Goal: Book appointment/travel/reservation

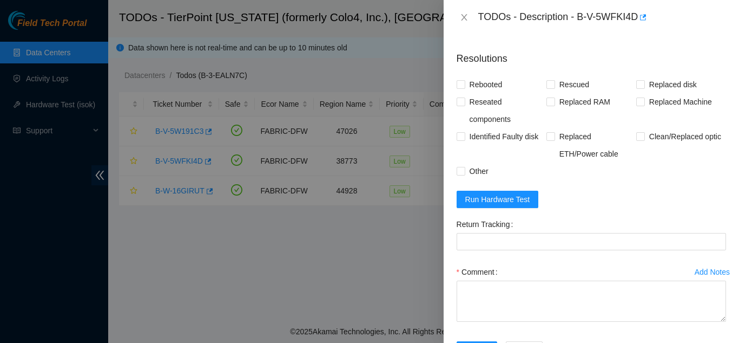
scroll to position [466, 0]
click at [502, 204] on span "Run Hardware Test" at bounding box center [497, 198] width 65 height 12
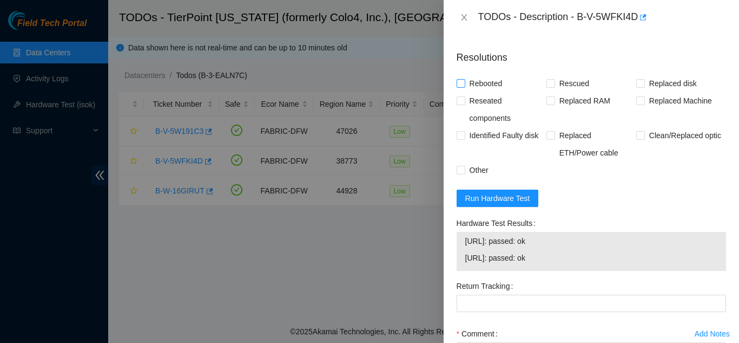
click at [463, 87] on input "Rebooted" at bounding box center [461, 83] width 8 height 8
checkbox input "true"
click at [549, 87] on input "Rescued" at bounding box center [551, 83] width 8 height 8
checkbox input "true"
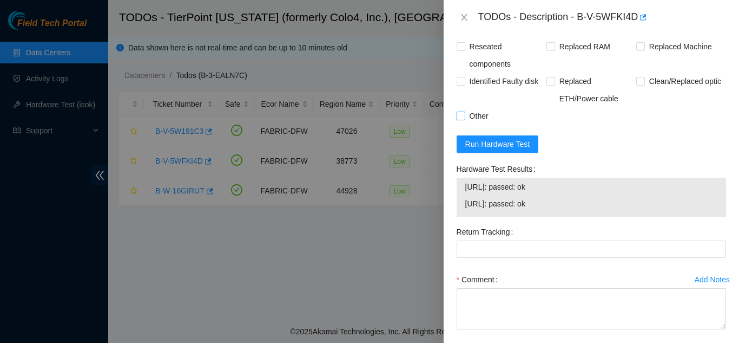
click at [462, 119] on input "Other" at bounding box center [461, 115] width 8 height 8
checkbox input "true"
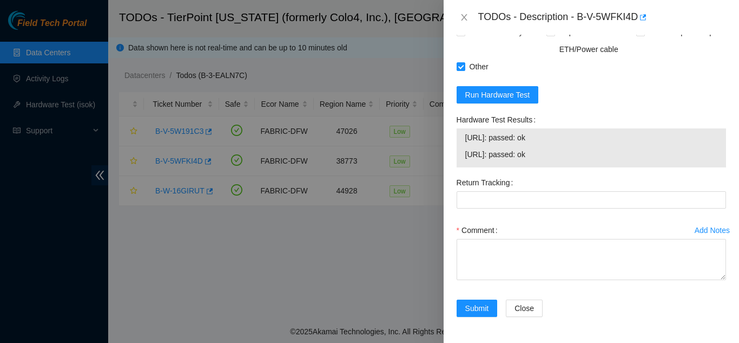
scroll to position [593, 0]
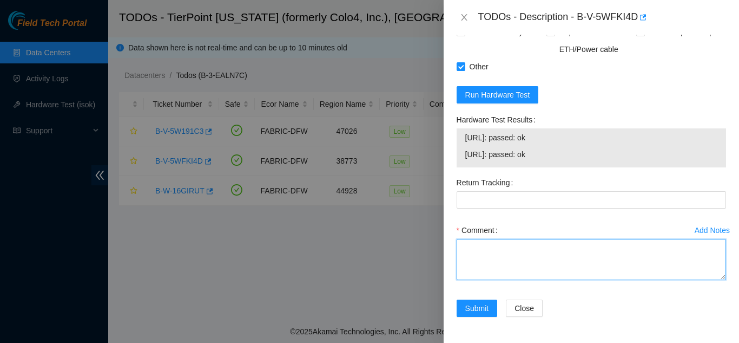
click at [509, 248] on textarea "Comment" at bounding box center [592, 259] width 270 height 41
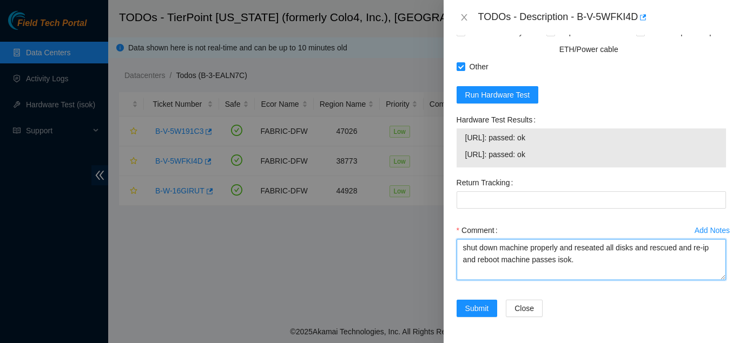
drag, startPoint x: 574, startPoint y: 261, endPoint x: 463, endPoint y: 248, distance: 112.2
click at [463, 248] on textarea "shut down machine properly and reseated all disks and rescued and re-ip and reb…" at bounding box center [592, 259] width 270 height 41
type textarea "shut down machine properly and reseated all disks and rescued and re-ip and reb…"
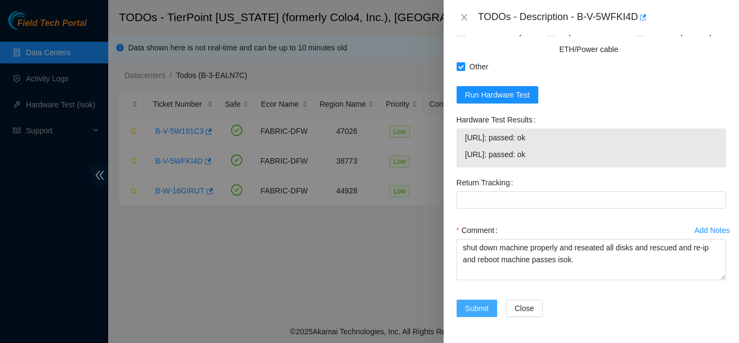
click at [473, 305] on span "Submit" at bounding box center [477, 308] width 24 height 12
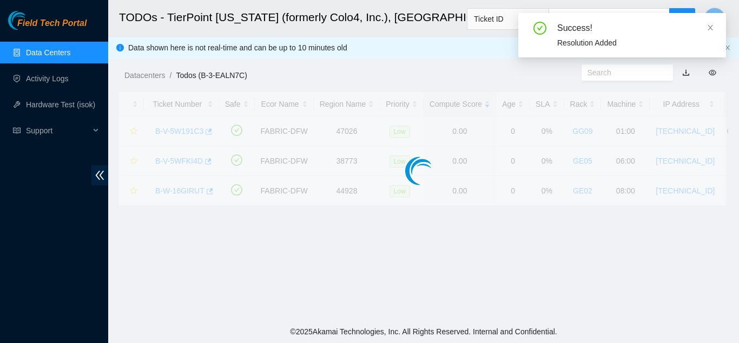
scroll to position [332, 0]
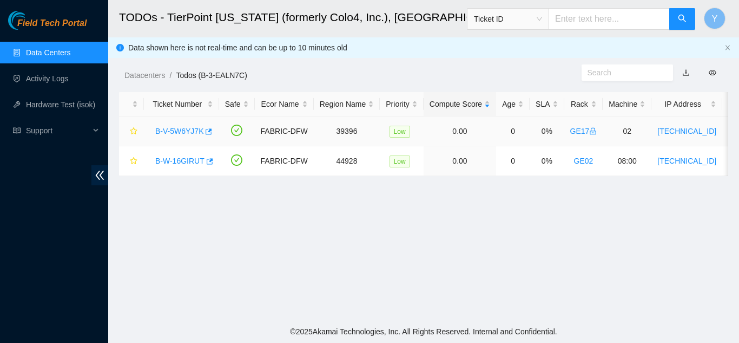
click at [181, 129] on link "B-V-5W6YJ7K" at bounding box center [179, 131] width 48 height 9
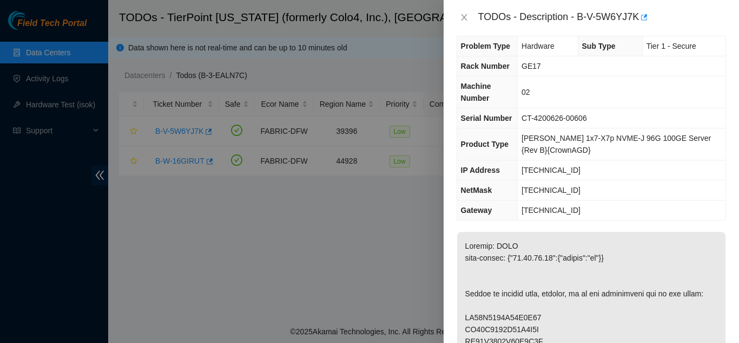
scroll to position [0, 0]
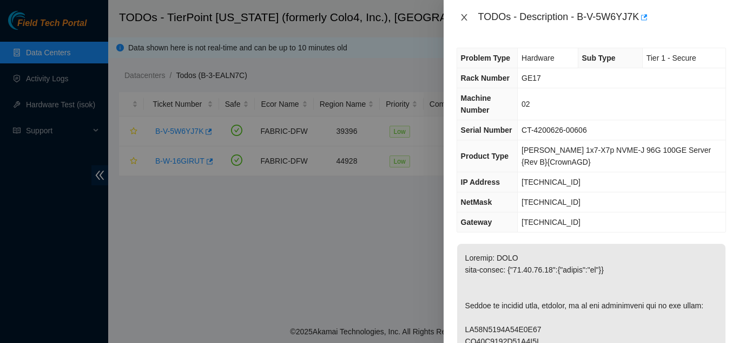
click at [460, 16] on icon "close" at bounding box center [464, 17] width 9 height 9
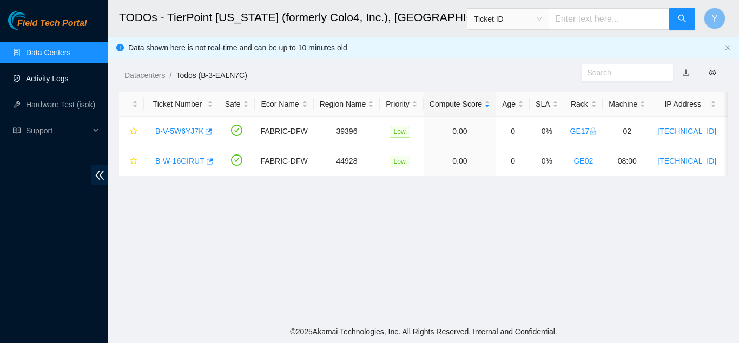
click at [40, 79] on link "Activity Logs" at bounding box center [47, 78] width 43 height 9
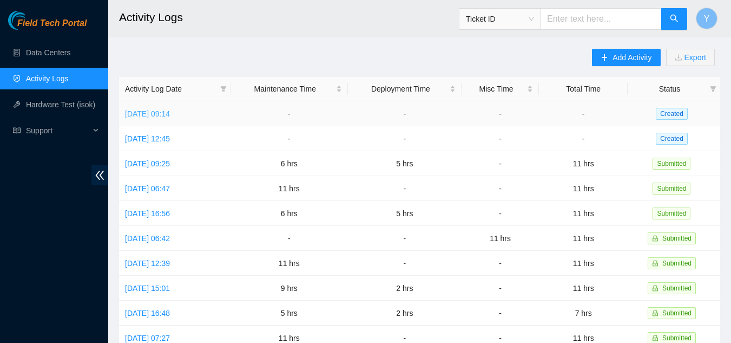
click at [161, 114] on link "Fri, 26 Sep 2025 09:14" at bounding box center [147, 113] width 45 height 9
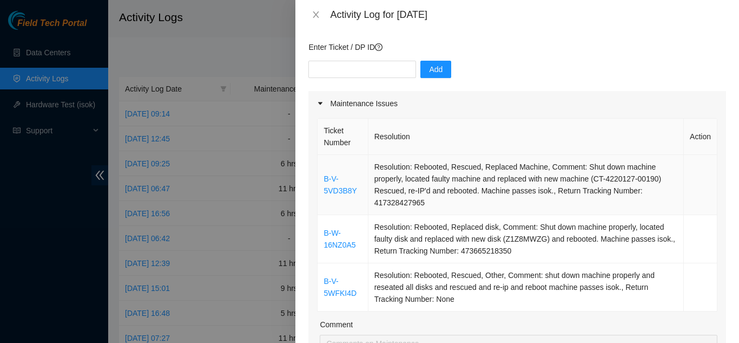
scroll to position [162, 0]
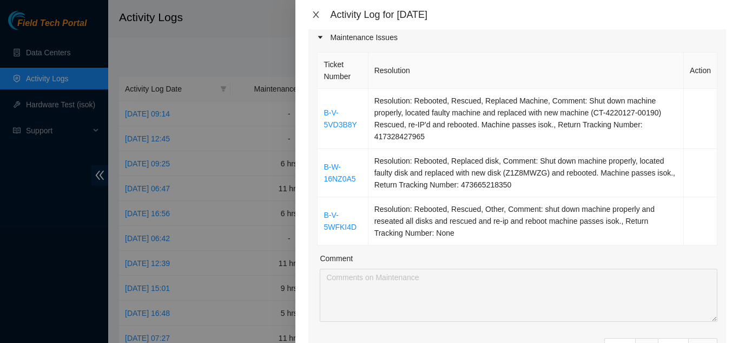
click at [314, 14] on icon "close" at bounding box center [316, 14] width 9 height 9
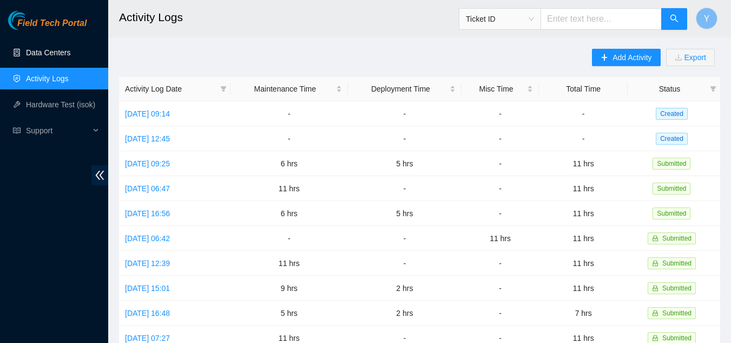
click at [55, 51] on link "Data Centers" at bounding box center [48, 52] width 44 height 9
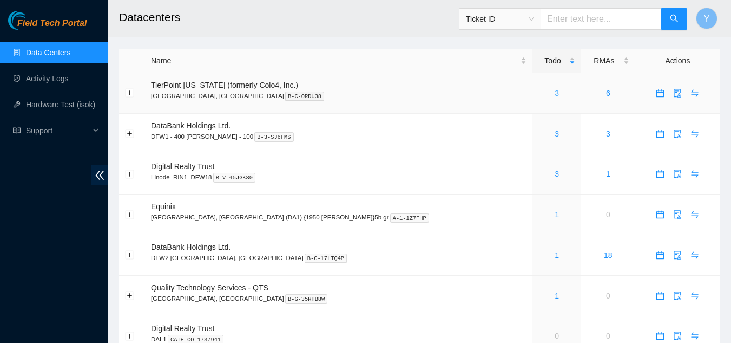
click at [555, 94] on link "3" at bounding box center [557, 93] width 4 height 9
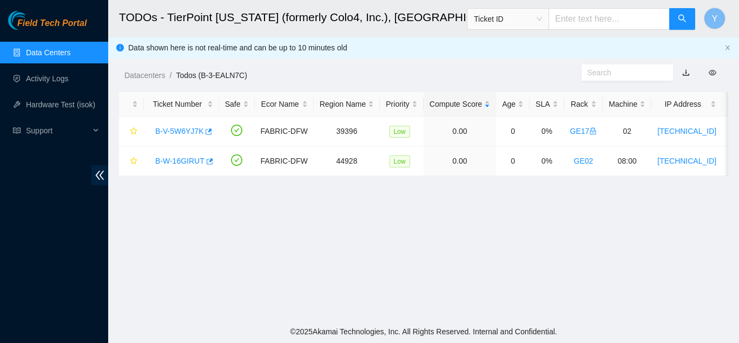
click at [47, 49] on link "Data Centers" at bounding box center [48, 52] width 44 height 9
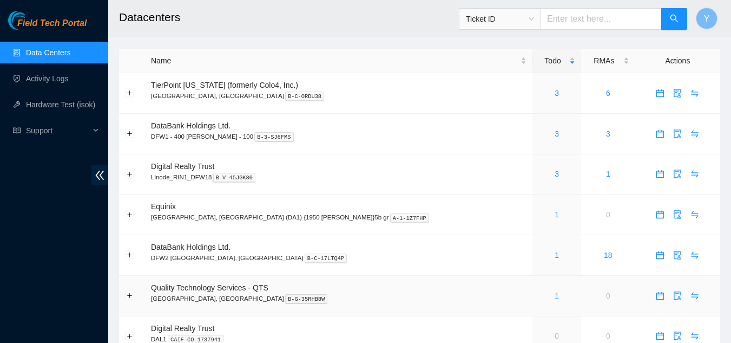
click at [555, 295] on link "1" at bounding box center [557, 295] width 4 height 9
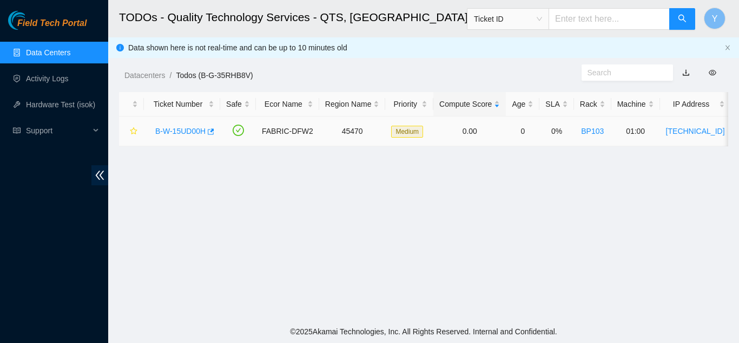
click at [189, 132] on link "B-W-15UD00H" at bounding box center [180, 131] width 50 height 9
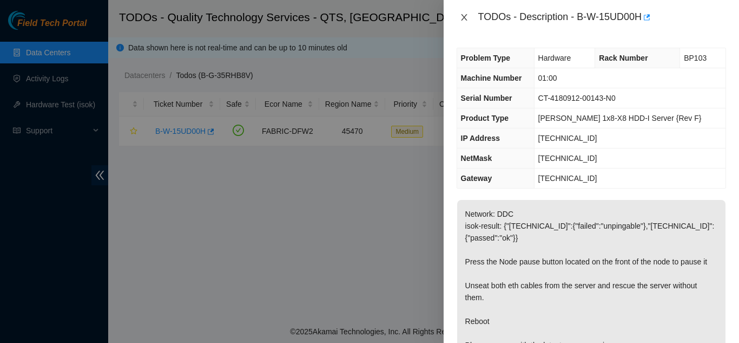
click at [463, 15] on icon "close" at bounding box center [464, 17] width 6 height 6
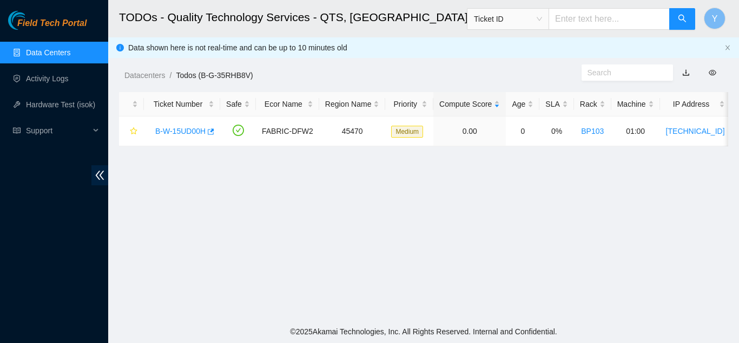
click at [59, 55] on link "Data Centers" at bounding box center [48, 52] width 44 height 9
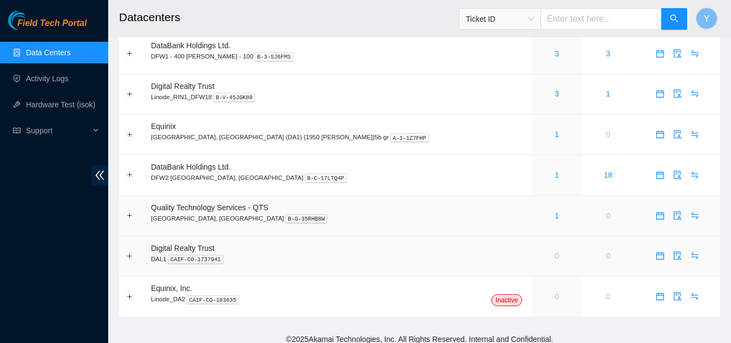
scroll to position [88, 0]
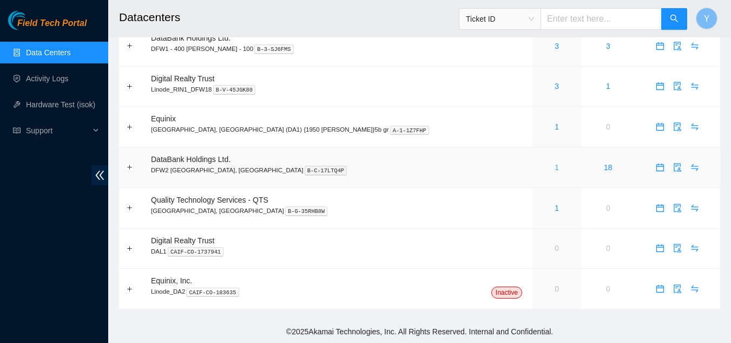
click at [555, 167] on link "1" at bounding box center [557, 167] width 4 height 9
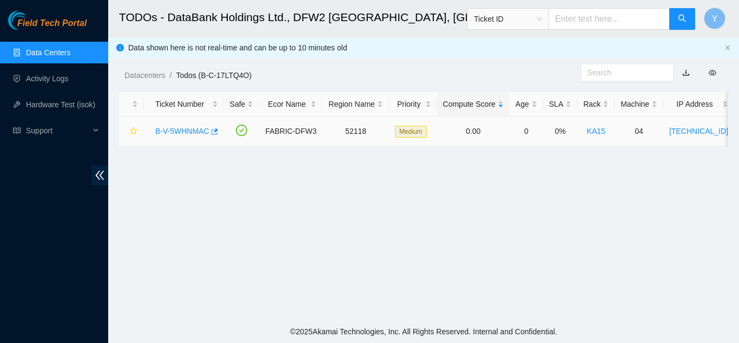
click at [182, 129] on link "B-V-5WHNMAC" at bounding box center [182, 131] width 54 height 9
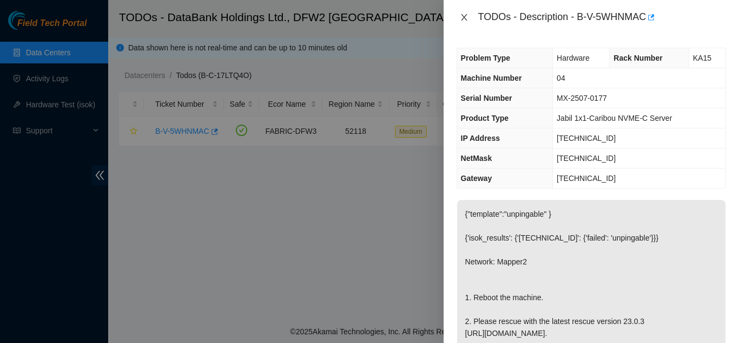
click at [467, 17] on icon "close" at bounding box center [464, 17] width 9 height 9
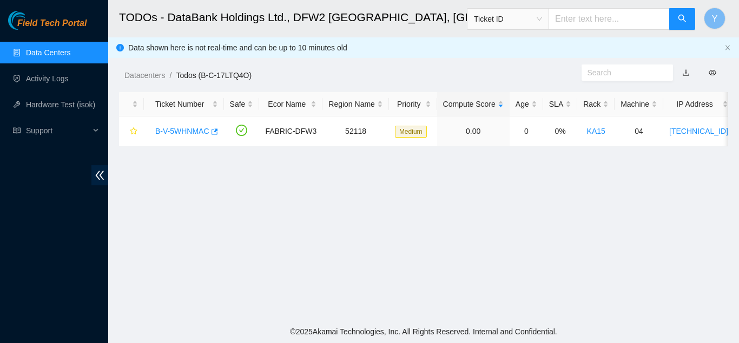
click at [55, 56] on link "Data Centers" at bounding box center [48, 52] width 44 height 9
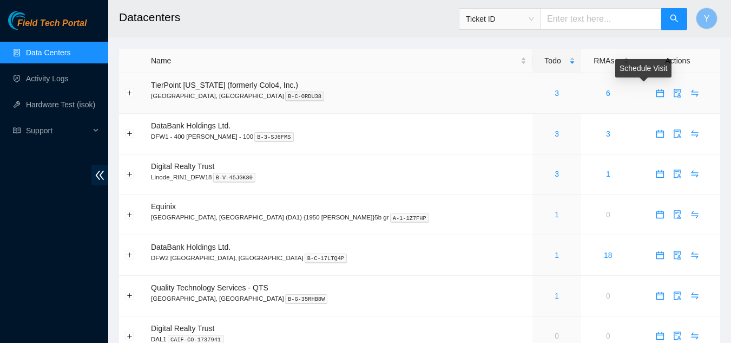
click at [656, 92] on icon "calendar" at bounding box center [660, 93] width 8 height 8
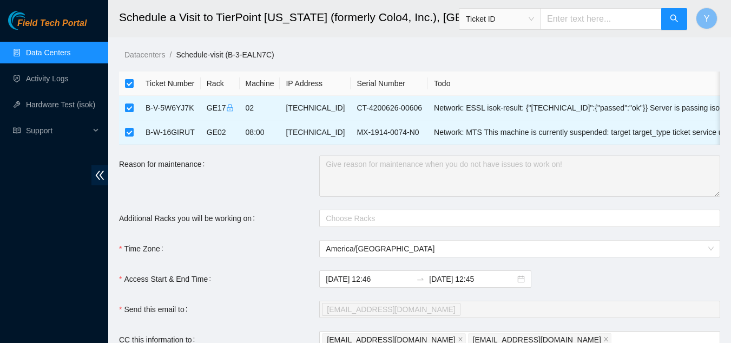
click at [128, 84] on input "checkbox" at bounding box center [129, 83] width 9 height 9
checkbox input "false"
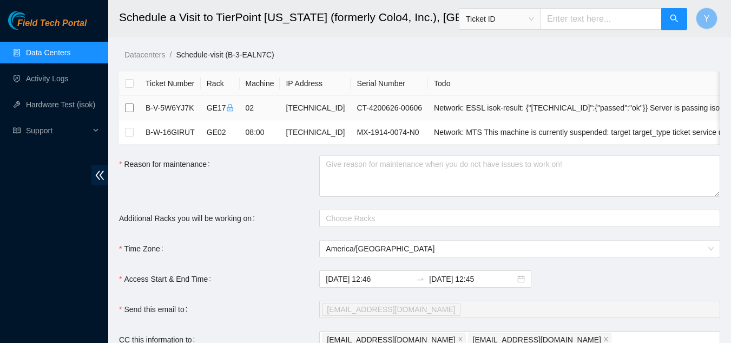
click at [130, 106] on input "checkbox" at bounding box center [129, 107] width 9 height 9
checkbox input "true"
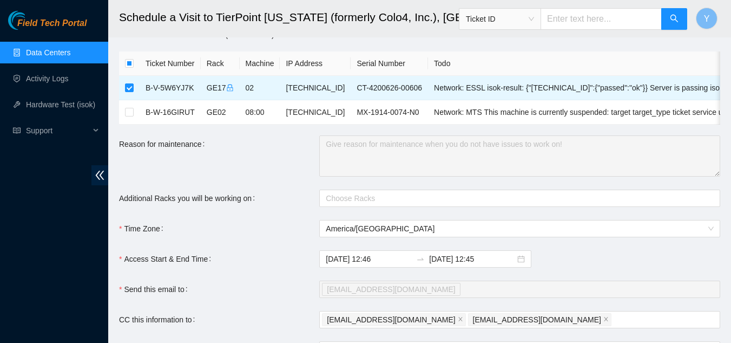
scroll to position [54, 0]
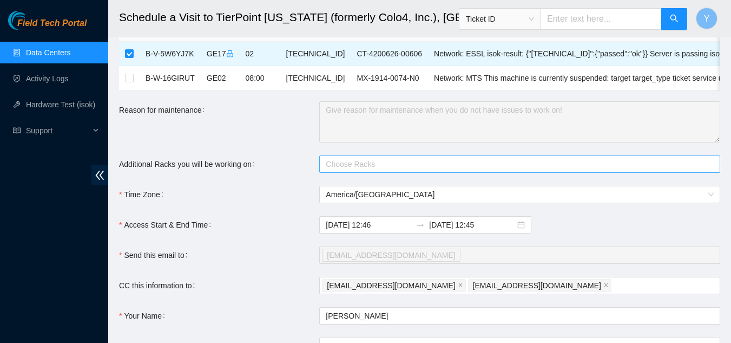
click at [344, 170] on div at bounding box center [514, 163] width 385 height 13
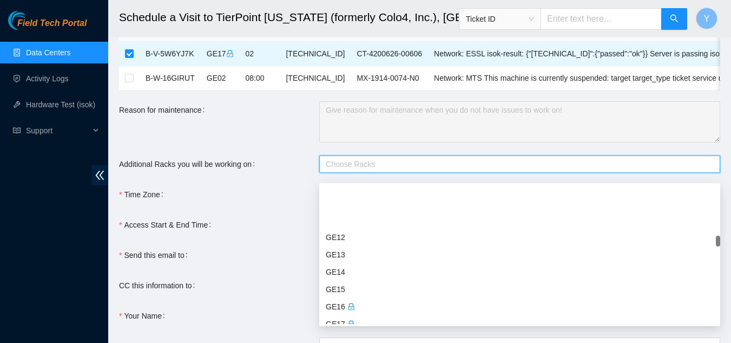
scroll to position [1137, 0]
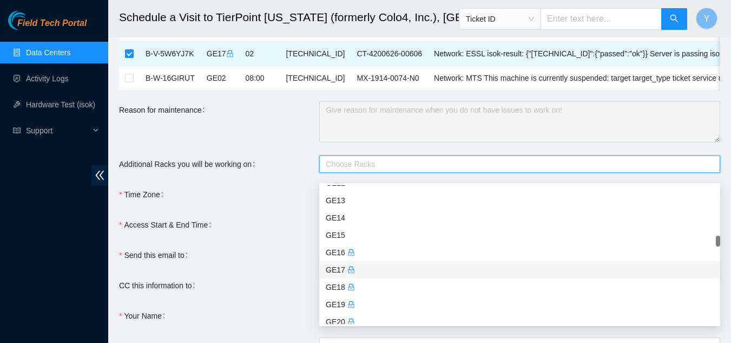
click at [343, 270] on div "GE17" at bounding box center [520, 270] width 388 height 12
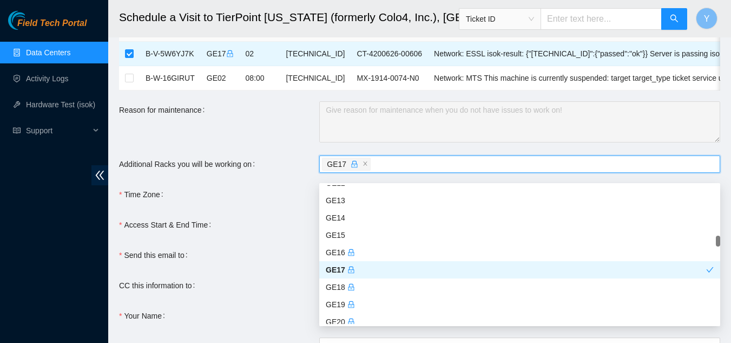
click at [281, 260] on div "Send this email to" at bounding box center [219, 254] width 200 height 17
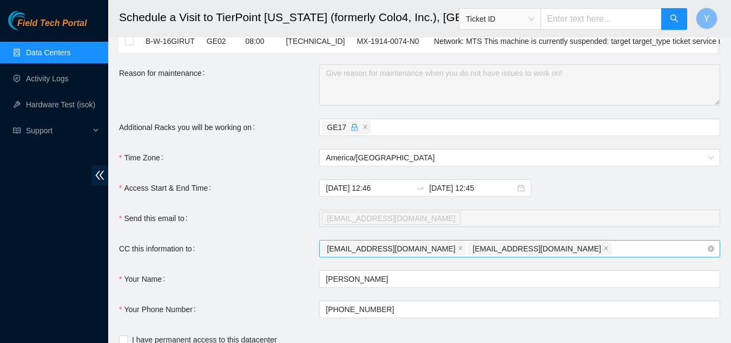
scroll to position [108, 0]
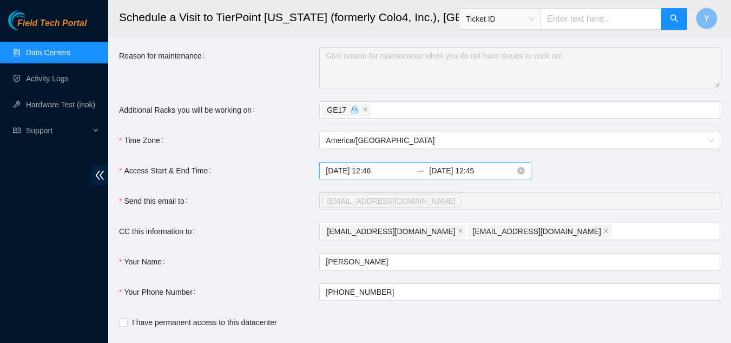
click at [467, 176] on input "2025-09-27 12:45" at bounding box center [472, 171] width 86 height 12
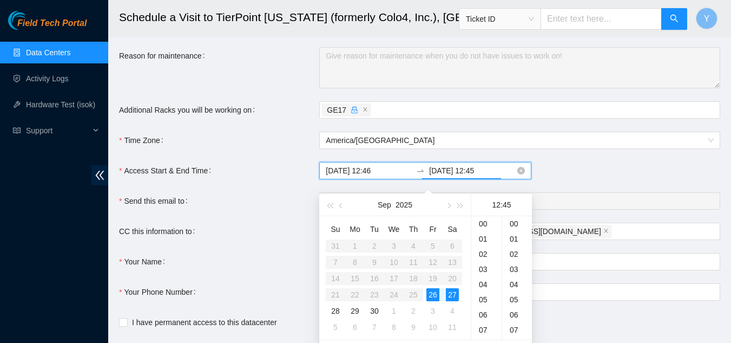
scroll to position [682, 0]
click at [434, 295] on div "26" at bounding box center [432, 294] width 13 height 13
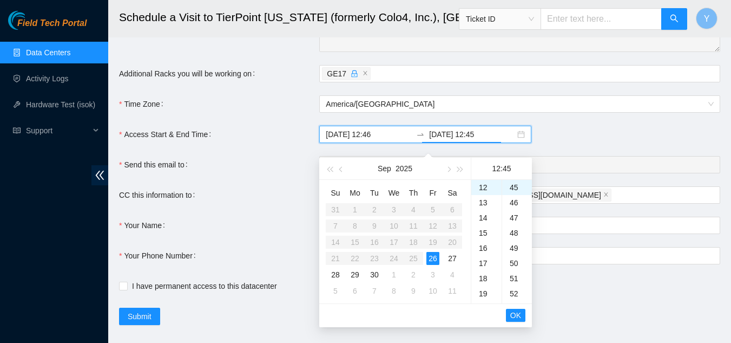
scroll to position [162, 0]
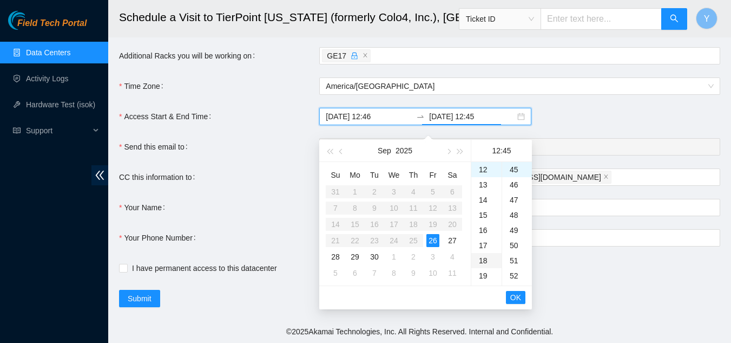
click at [483, 262] on div "18" at bounding box center [486, 260] width 30 height 15
type input "2025-09-26 18:45"
click at [514, 298] on span "OK" at bounding box center [515, 297] width 11 height 12
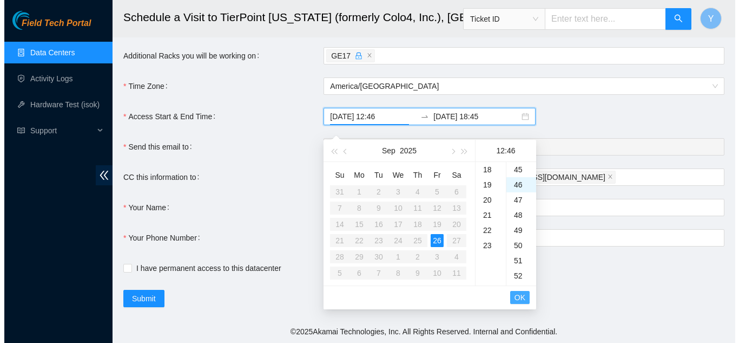
scroll to position [697, 0]
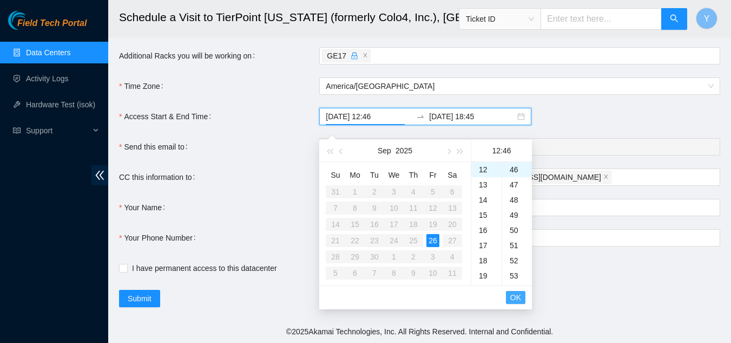
click at [514, 298] on span "OK" at bounding box center [515, 297] width 11 height 12
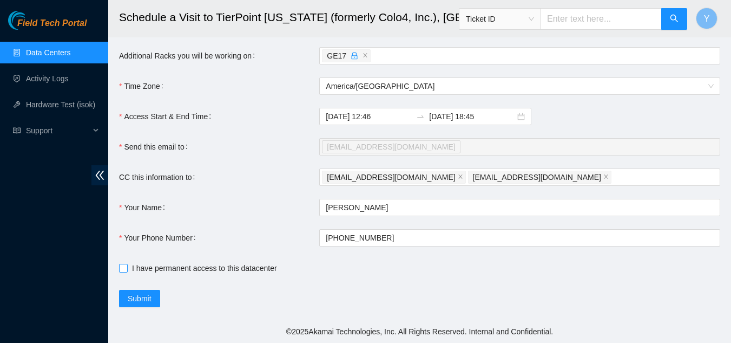
click at [122, 271] on input "I have permanent access to this datacenter" at bounding box center [123, 268] width 8 height 8
checkbox input "true"
click at [137, 304] on span "Submit" at bounding box center [140, 298] width 24 height 12
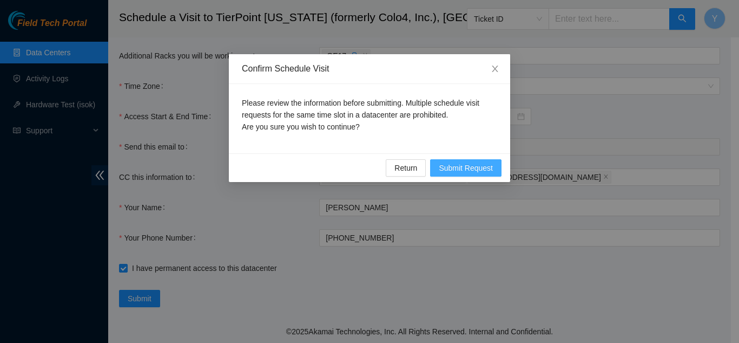
click at [463, 164] on span "Submit Request" at bounding box center [466, 168] width 54 height 12
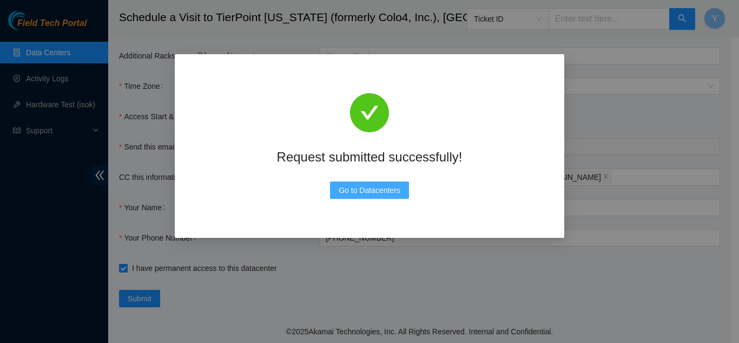
click at [375, 191] on span "Go to Datacenters" at bounding box center [370, 190] width 62 height 12
